Goal: Task Accomplishment & Management: Complete application form

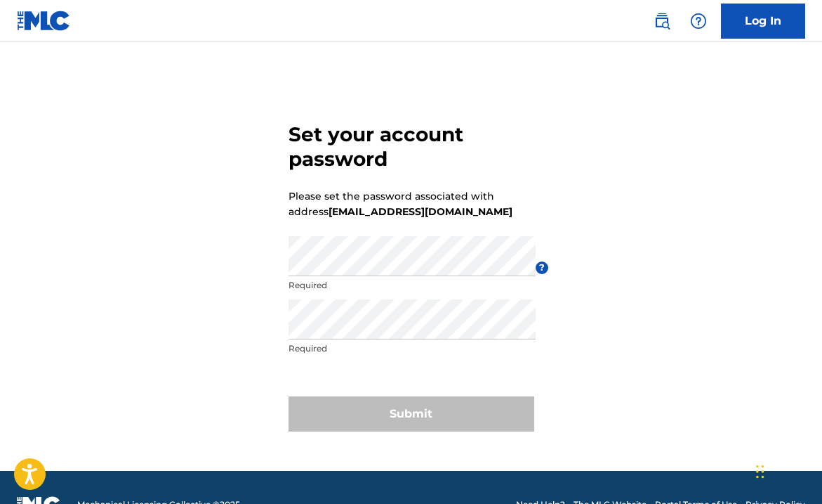
click at [383, 280] on p "Required" at bounding box center [412, 285] width 247 height 13
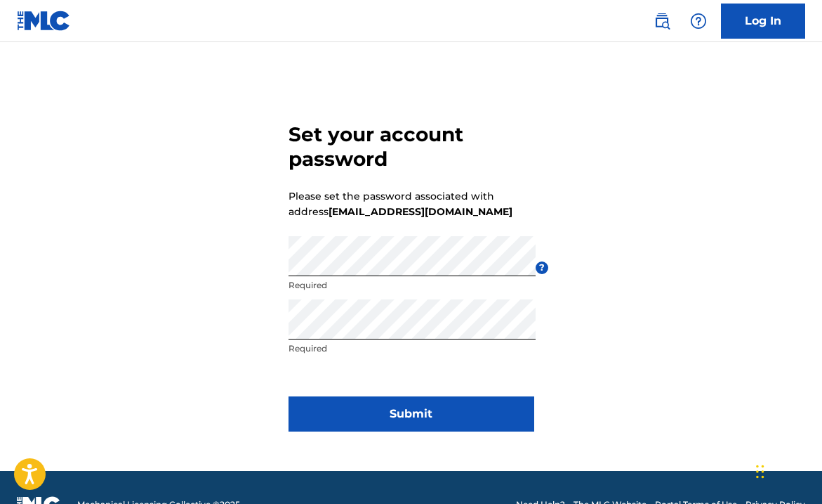
click at [447, 432] on form "Set your account password Please set the password associated with address [EMAI…" at bounding box center [412, 273] width 246 height 393
click at [435, 420] on button "Submit" at bounding box center [412, 413] width 246 height 35
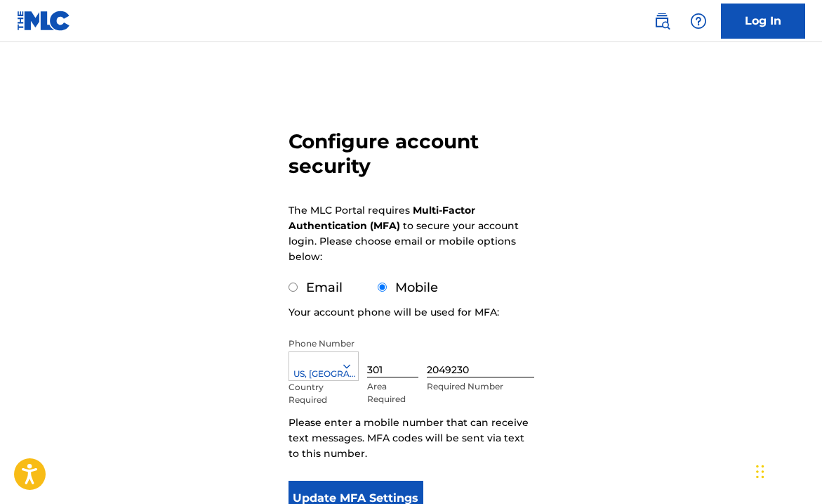
scroll to position [131, 0]
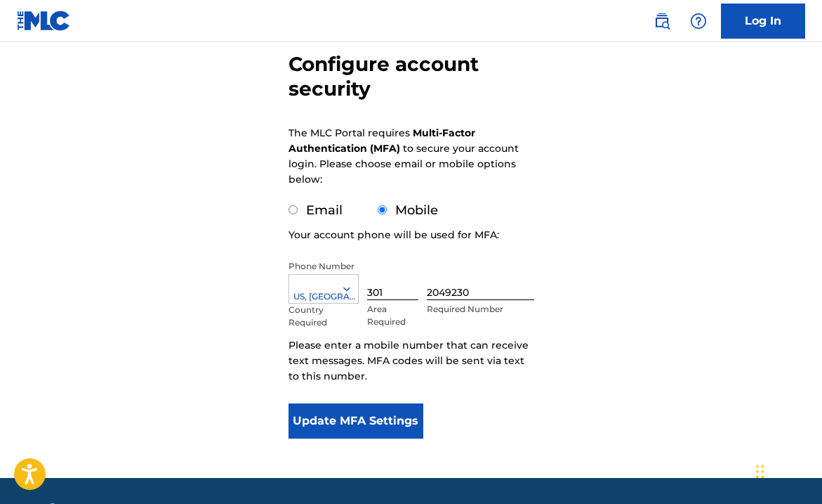
click at [357, 425] on button "Update MFA Settings" at bounding box center [357, 420] width 136 height 35
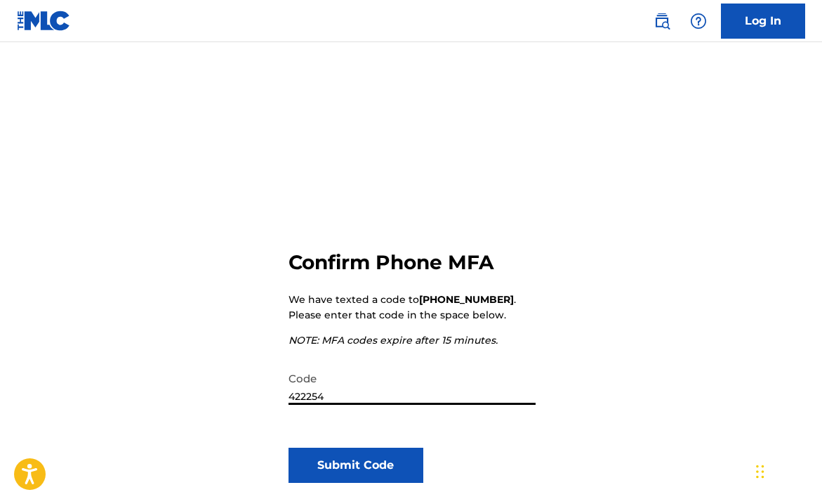
type input "422254"
click at [343, 478] on button "Submit Code" at bounding box center [357, 464] width 136 height 35
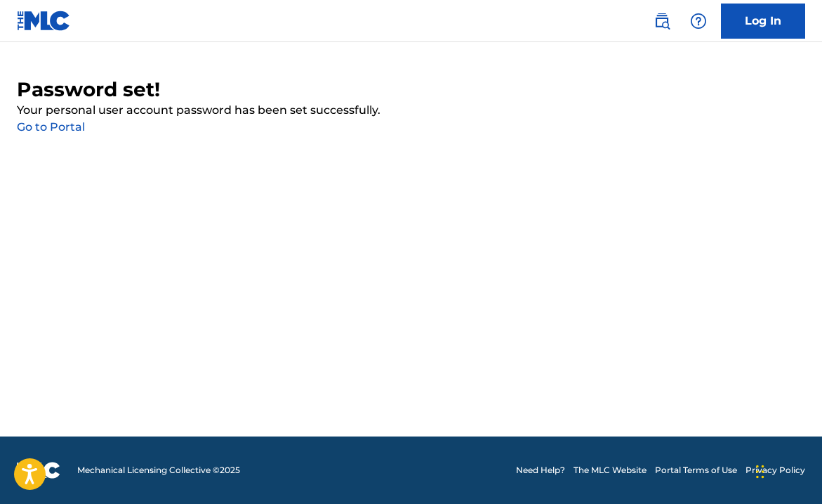
click at [63, 125] on link "Go to Portal" at bounding box center [51, 126] width 68 height 13
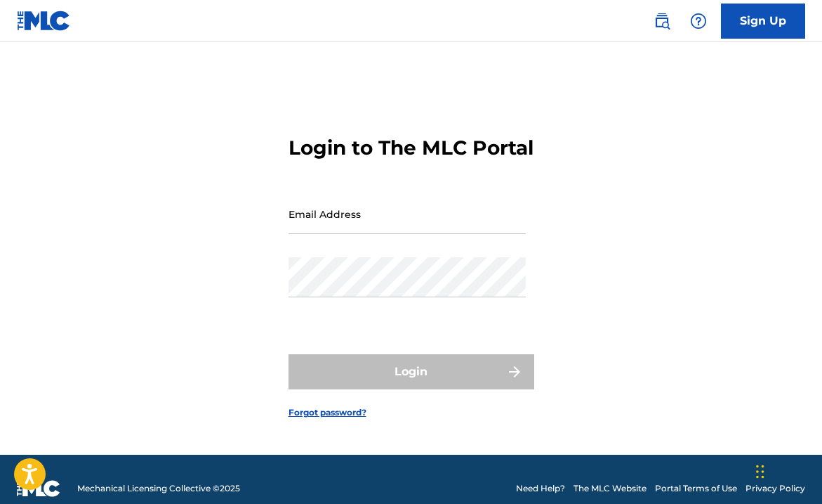
click at [392, 234] on input "Email Address" at bounding box center [407, 214] width 237 height 40
type input "[EMAIL_ADDRESS][DOMAIN_NAME]"
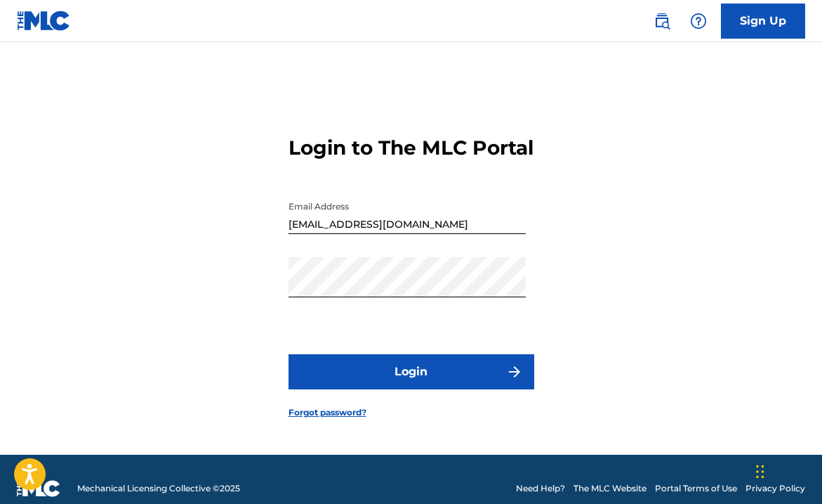
click at [400, 389] on button "Login" at bounding box center [412, 371] width 246 height 35
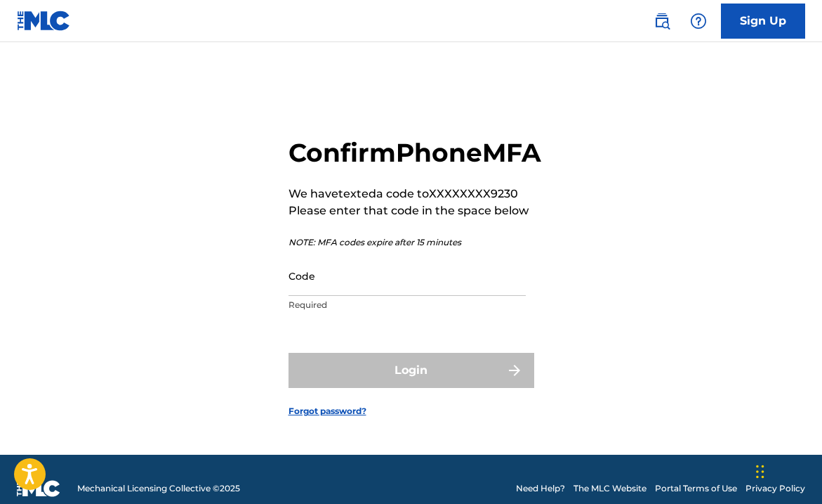
click at [367, 296] on input "Code" at bounding box center [407, 276] width 237 height 40
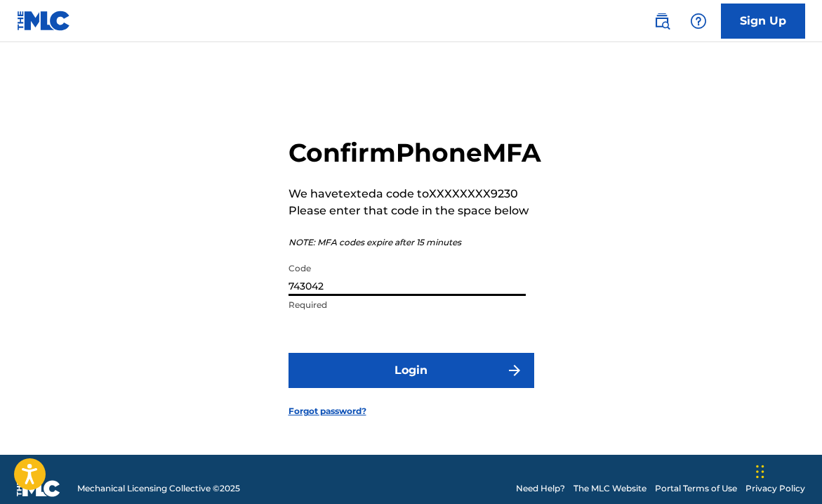
type input "743042"
click at [468, 388] on button "Login" at bounding box center [412, 370] width 246 height 35
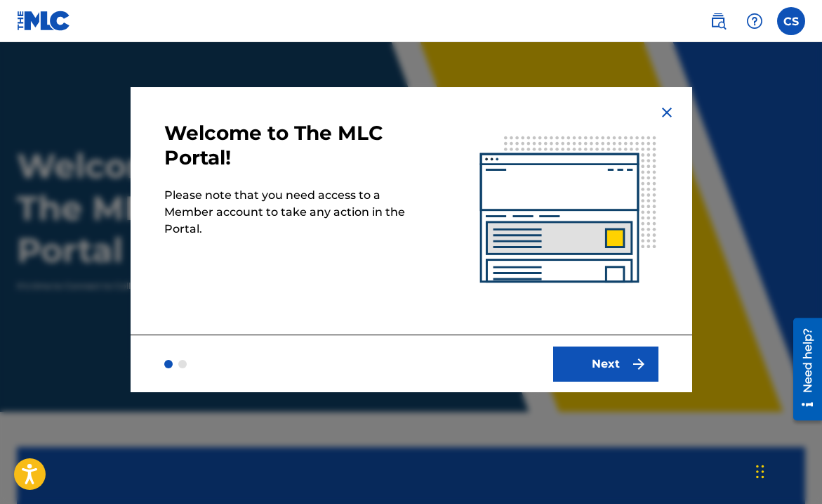
click at [622, 348] on button "Next" at bounding box center [605, 363] width 105 height 35
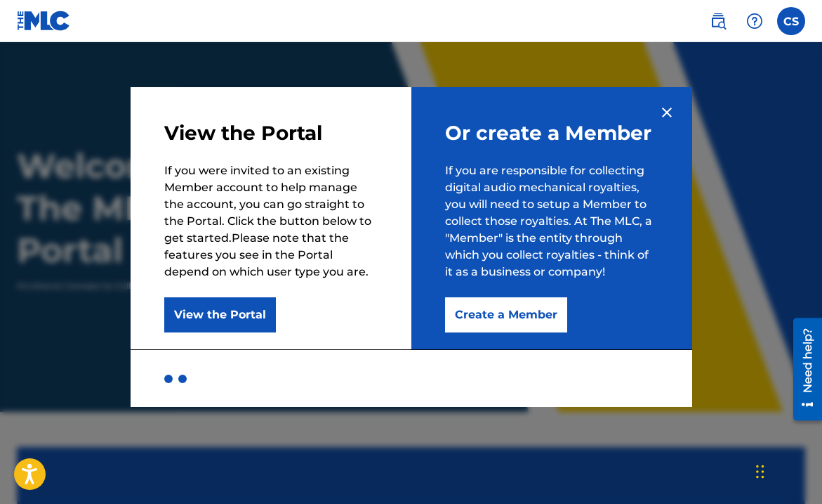
click at [518, 317] on button "Create a Member" at bounding box center [506, 314] width 122 height 35
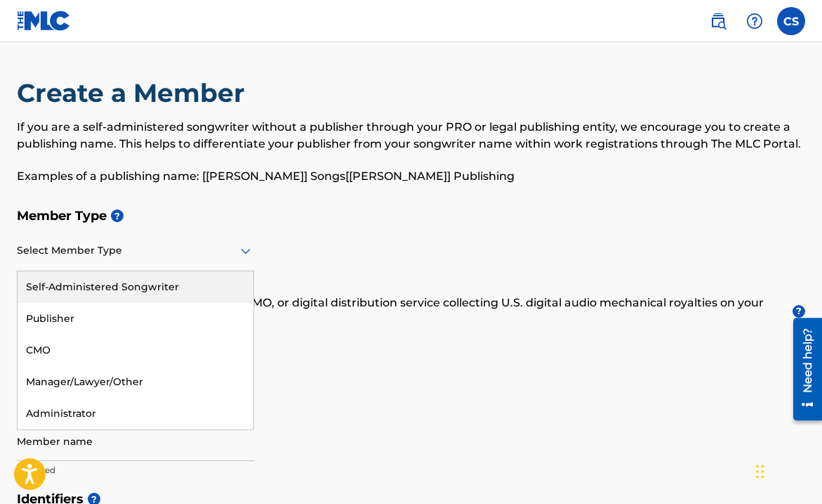
click at [222, 251] on div at bounding box center [135, 251] width 237 height 18
click at [210, 283] on div "Self-Administered Songwriter" at bounding box center [136, 287] width 236 height 32
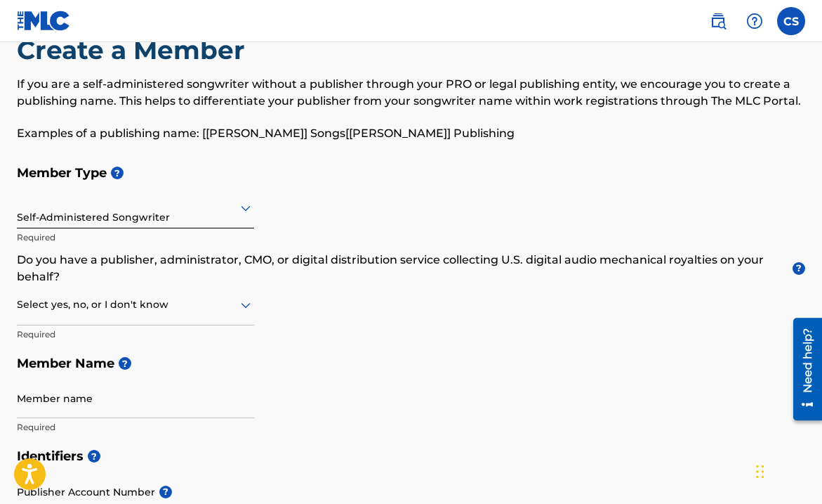
scroll to position [61, 0]
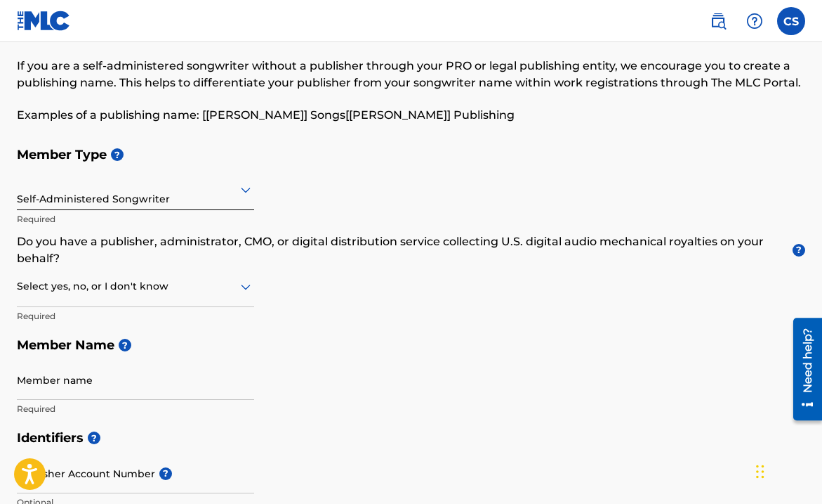
click at [195, 289] on div at bounding box center [135, 286] width 237 height 18
click at [180, 313] on div "Yes" at bounding box center [136, 323] width 236 height 32
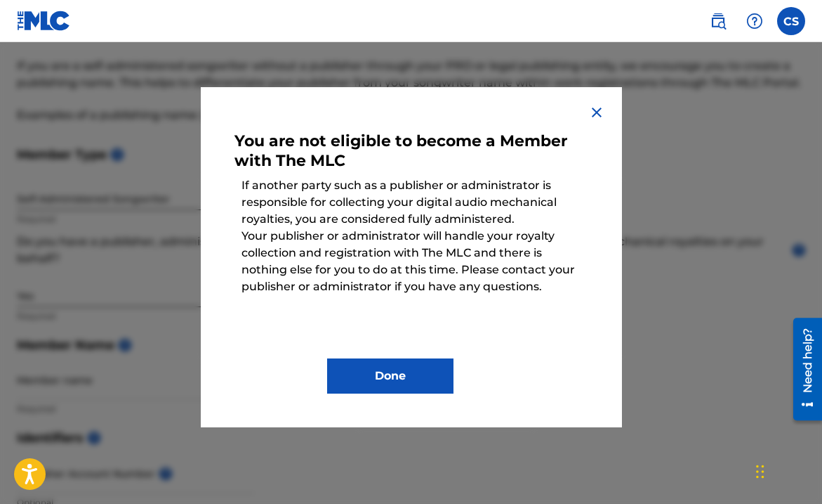
click at [393, 363] on button "Done" at bounding box center [390, 375] width 126 height 35
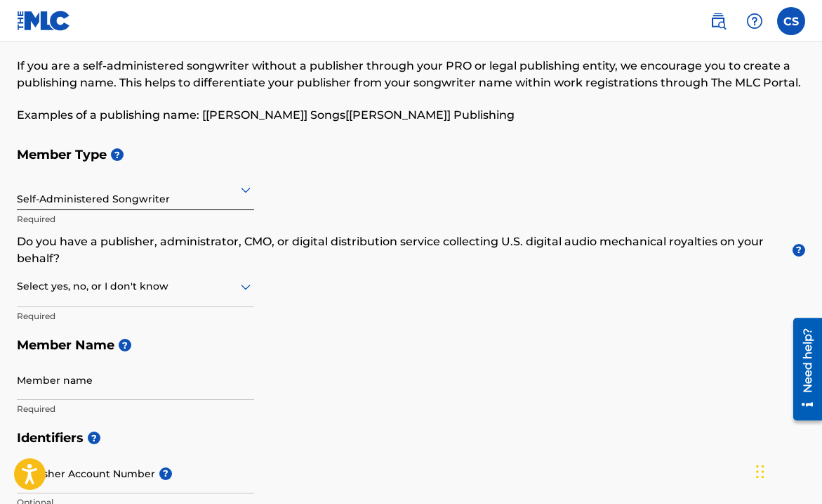
click at [233, 276] on div "Select yes, no, or I don't know" at bounding box center [135, 287] width 237 height 40
click at [147, 340] on div "No" at bounding box center [136, 355] width 236 height 32
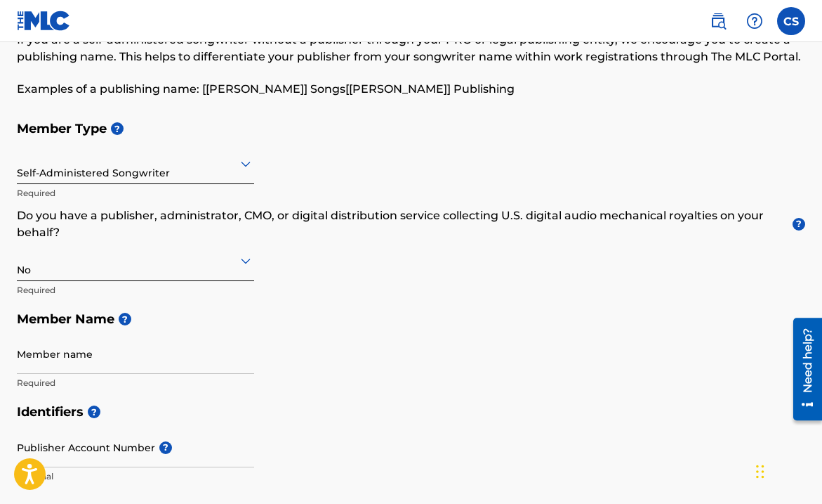
scroll to position [93, 0]
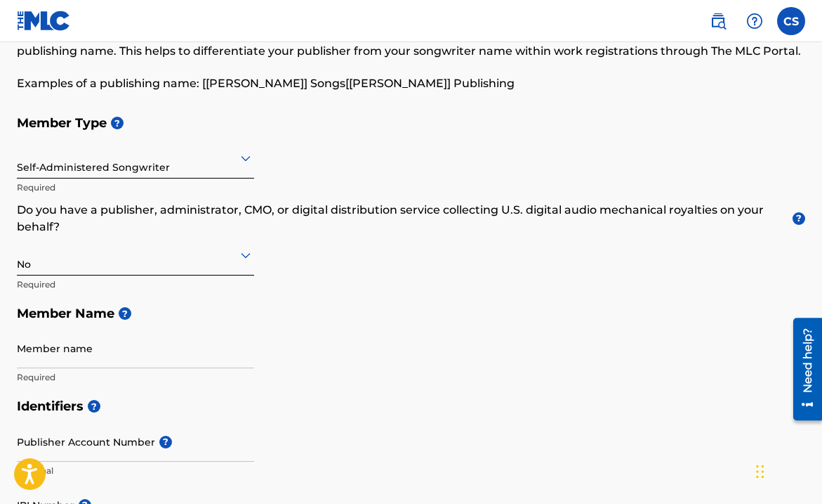
click at [143, 355] on input "Member name" at bounding box center [135, 348] width 237 height 40
type input "[PERSON_NAME] [PERSON_NAME]"
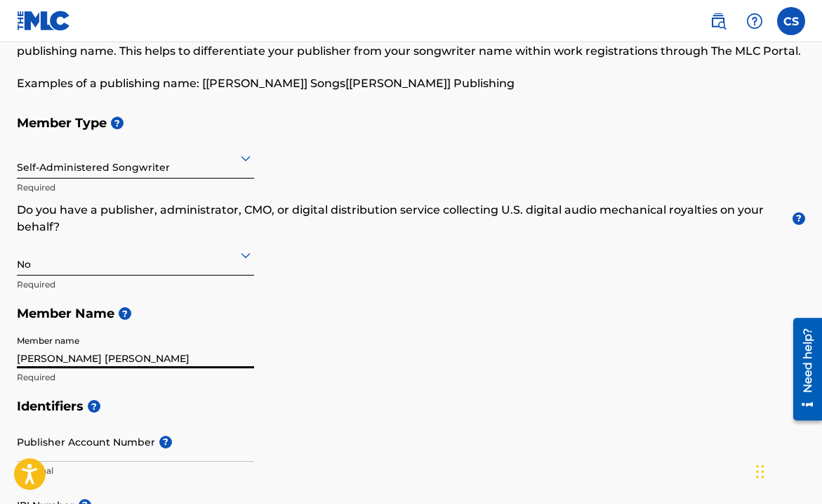
type input "[STREET_ADDRESS]"
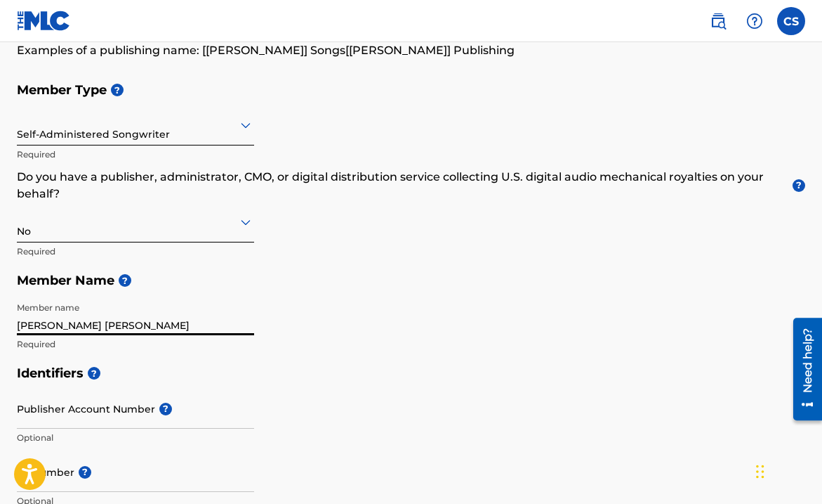
scroll to position [151, 0]
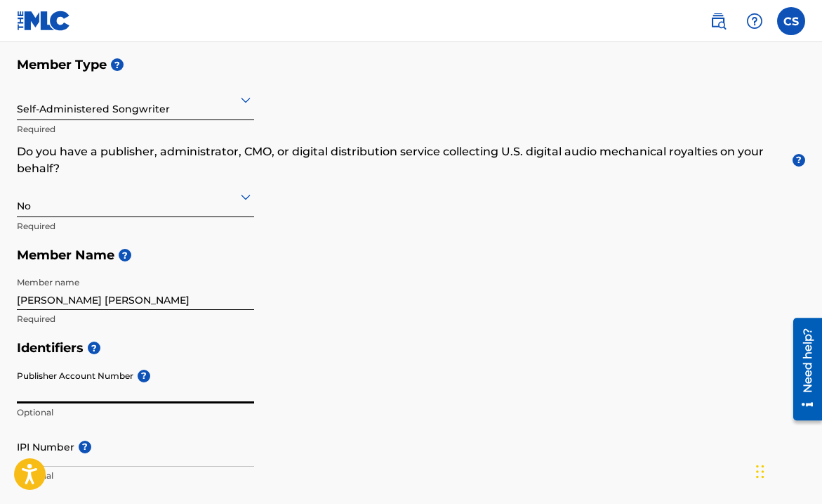
click at [138, 393] on input "Publisher Account Number ?" at bounding box center [135, 383] width 237 height 40
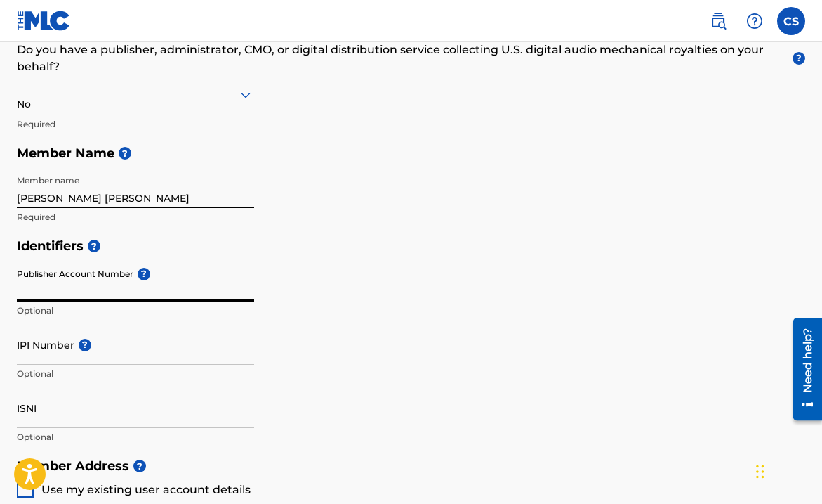
click at [180, 367] on p "Optional" at bounding box center [135, 373] width 237 height 13
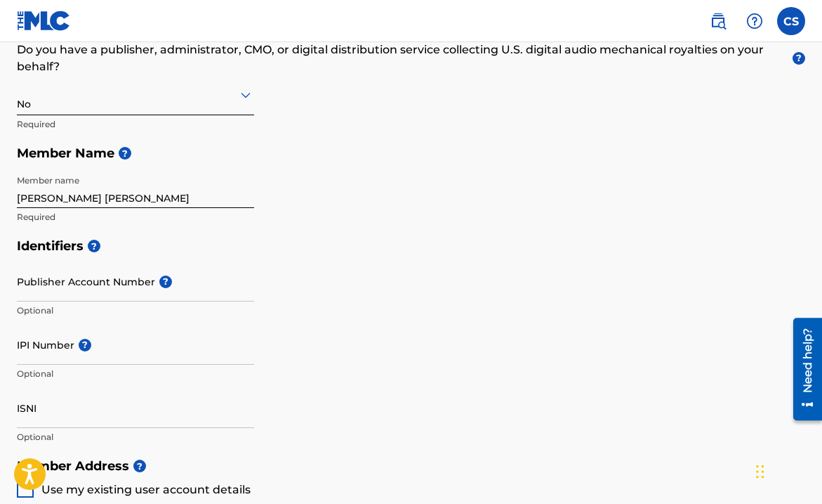
click at [180, 363] on input "IPI Number ?" at bounding box center [135, 344] width 237 height 40
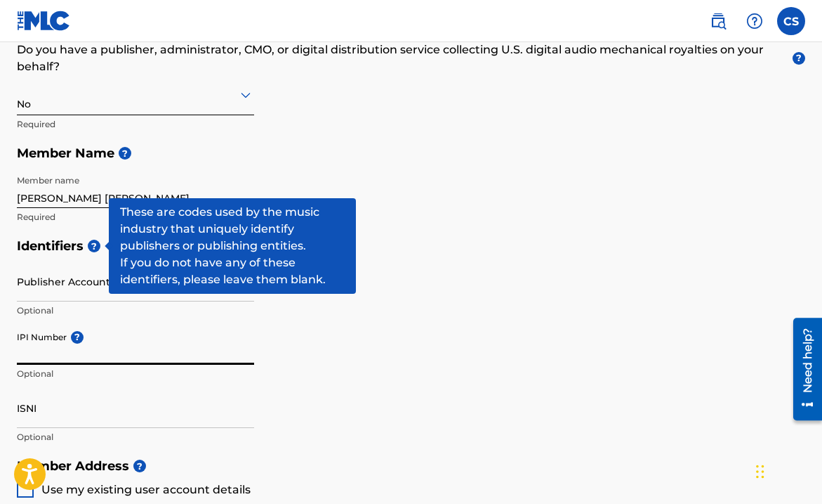
click at [93, 245] on span "?" at bounding box center [94, 245] width 13 height 13
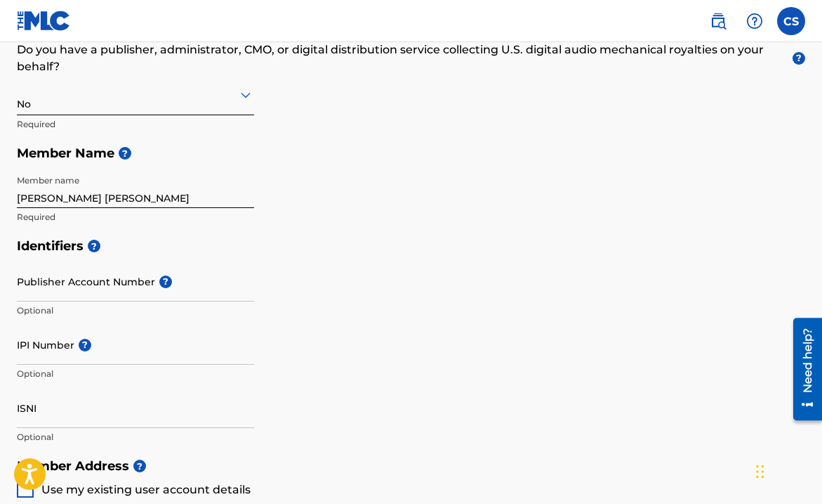
click at [100, 352] on input "IPI Number ?" at bounding box center [135, 344] width 237 height 40
paste input "01171258762"
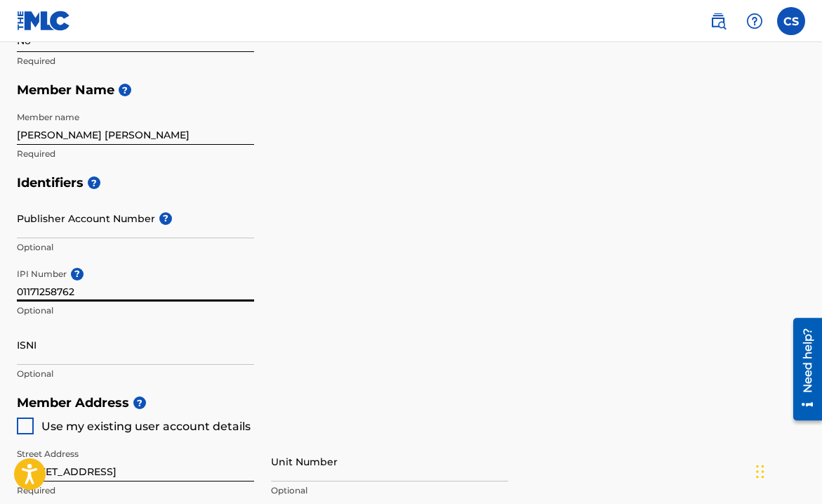
scroll to position [327, 0]
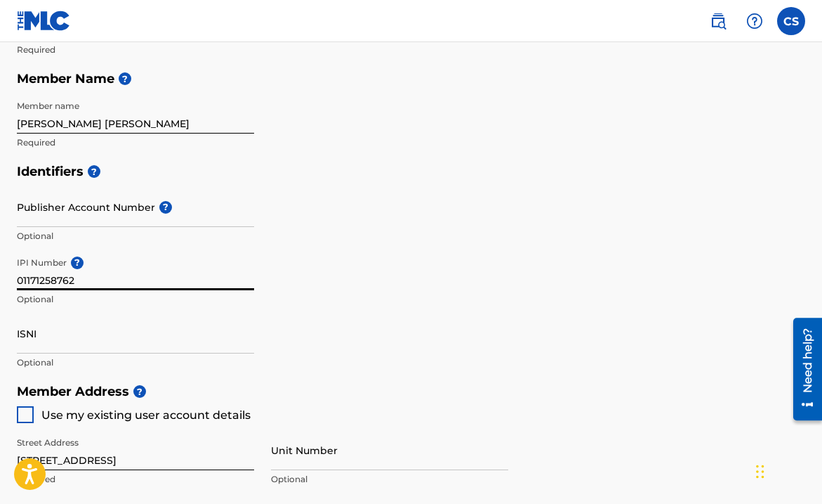
type input "01171258762"
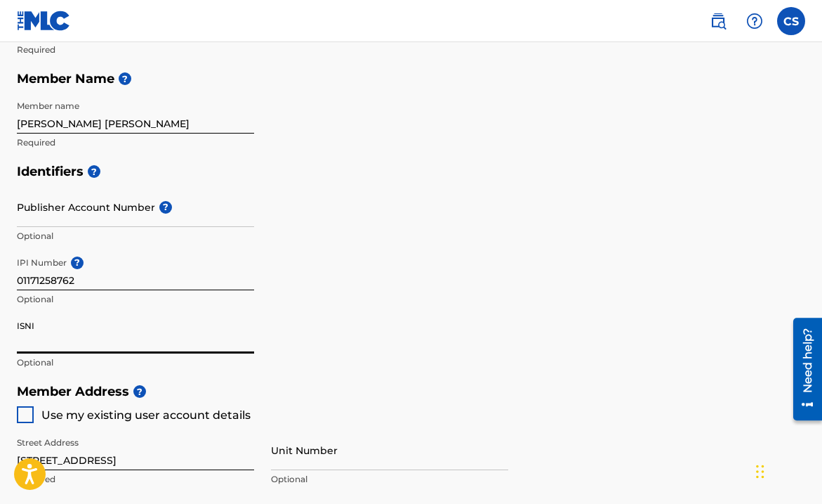
click at [87, 348] on input "ISNI" at bounding box center [135, 333] width 237 height 40
click at [27, 324] on input "ISNI" at bounding box center [135, 333] width 237 height 40
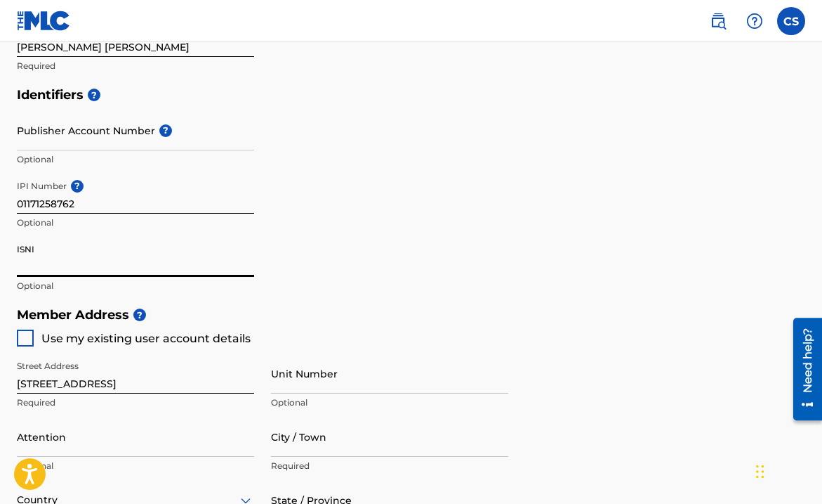
scroll to position [455, 0]
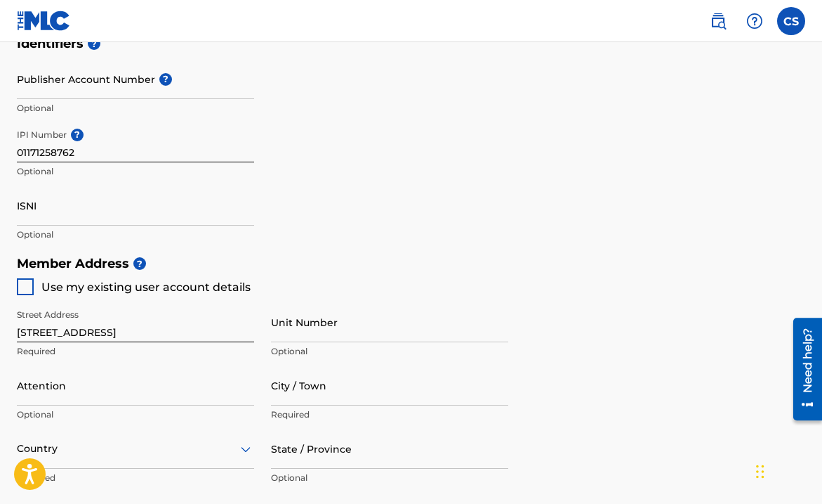
click at [221, 291] on span "Use my existing user account details" at bounding box center [145, 286] width 209 height 13
type input "[STREET_ADDRESS][PERSON_NAME]"
type input "Chevy Chase"
type input "20815"
type input "301"
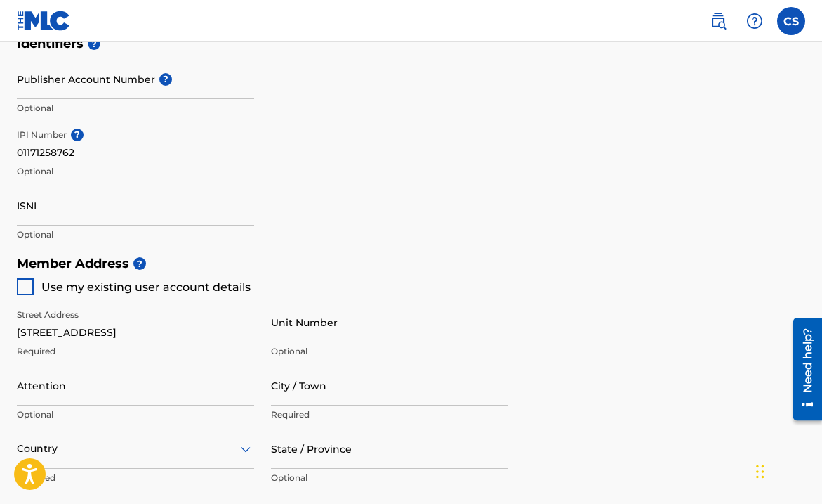
type input "2049230"
type input "[EMAIL_ADDRESS][DOMAIN_NAME]"
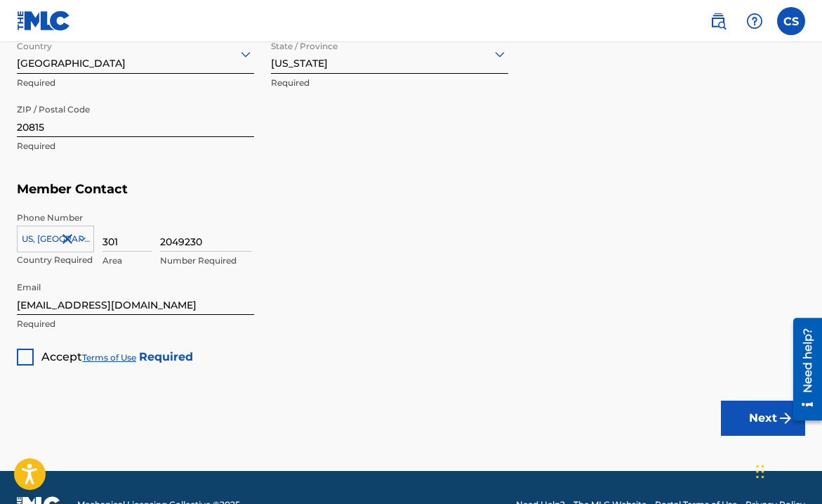
scroll to position [883, 0]
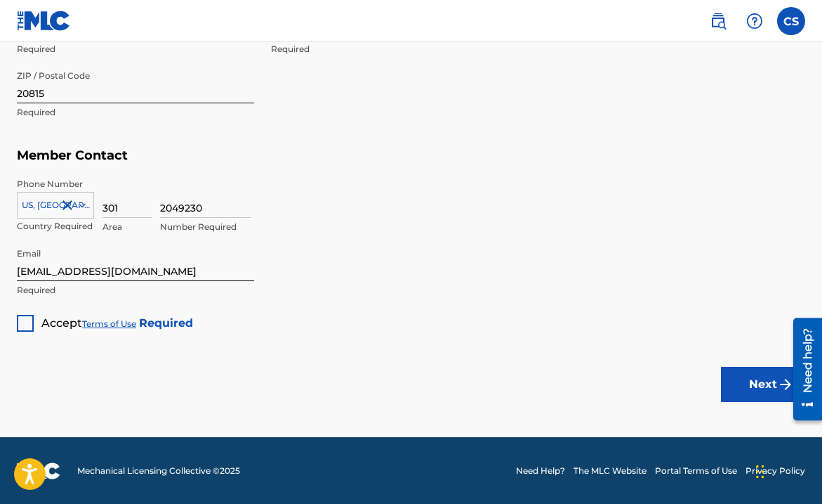
click at [50, 318] on span "Accept" at bounding box center [61, 322] width 41 height 13
click at [735, 375] on button "Next" at bounding box center [763, 384] width 84 height 35
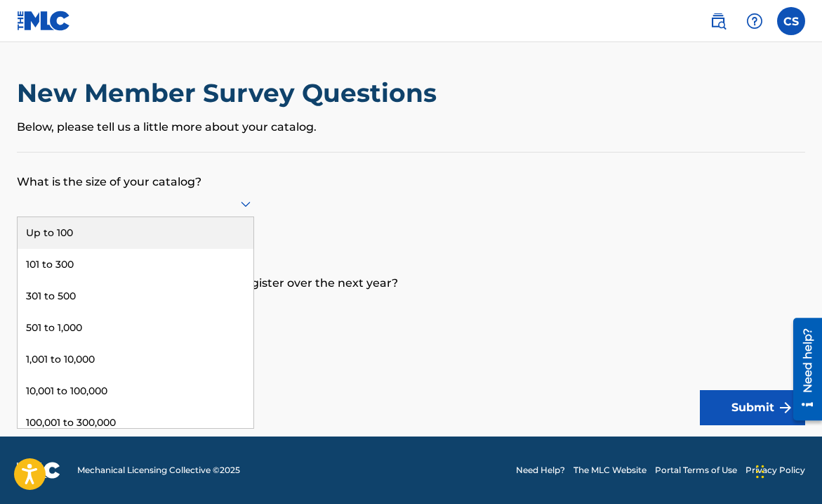
click at [235, 210] on div at bounding box center [135, 204] width 237 height 18
click at [203, 238] on div "Up to 100" at bounding box center [136, 233] width 236 height 32
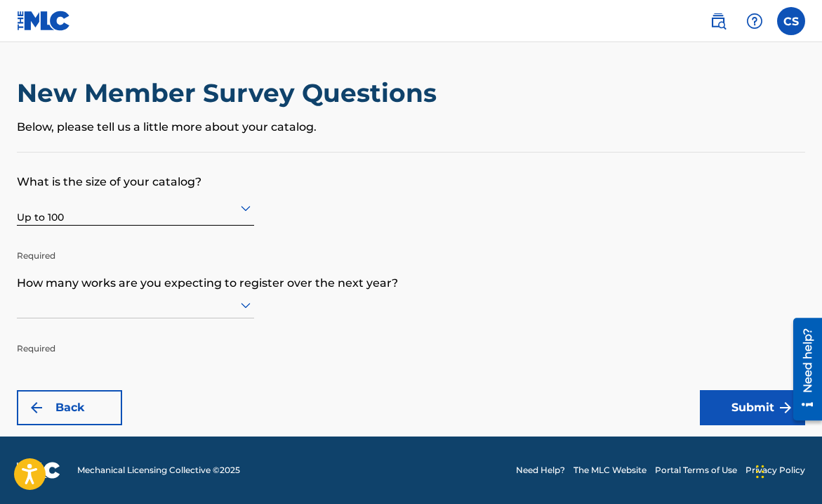
scroll to position [1, 0]
click at [196, 299] on div at bounding box center [135, 305] width 237 height 18
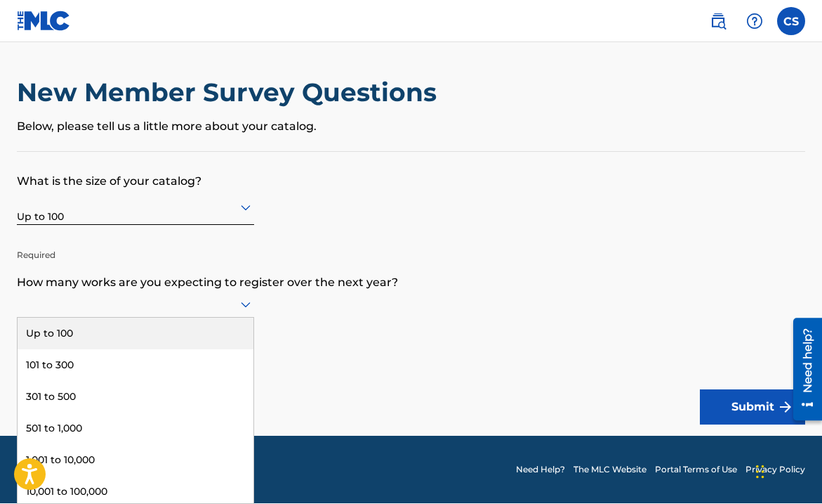
click at [180, 336] on div "Up to 100" at bounding box center [136, 333] width 236 height 32
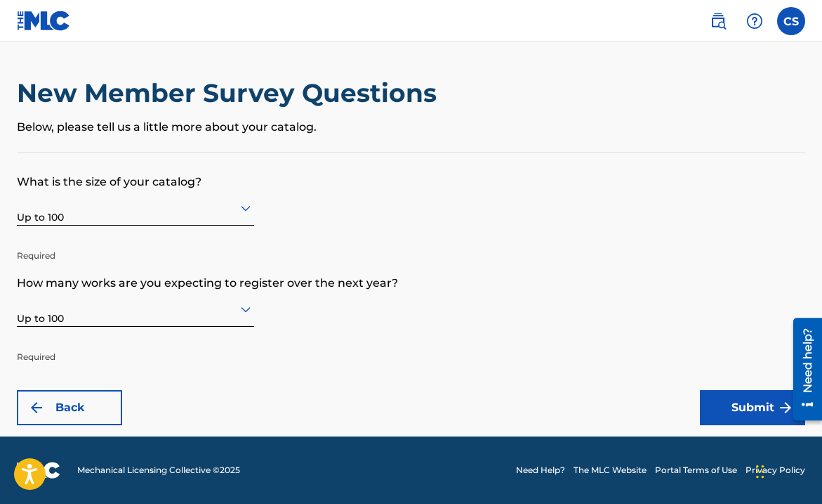
click at [742, 393] on button "Submit" at bounding box center [752, 407] width 105 height 35
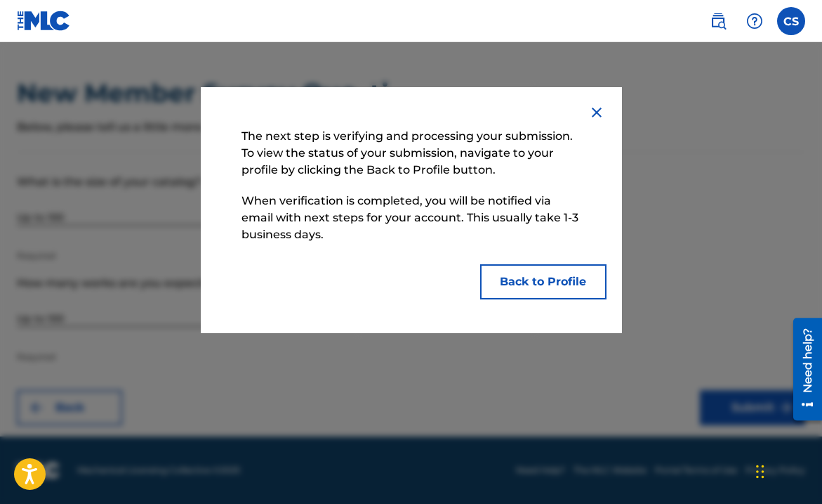
click at [542, 276] on button "Back to Profile" at bounding box center [543, 281] width 126 height 35
